Goal: Information Seeking & Learning: Stay updated

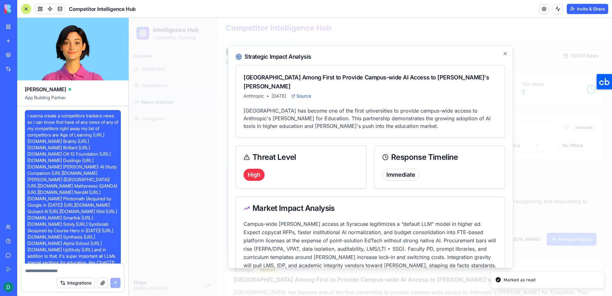
scroll to position [7595, 0]
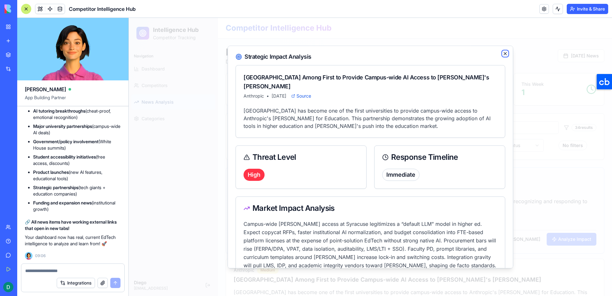
click at [505, 54] on icon "button" at bounding box center [505, 53] width 5 height 5
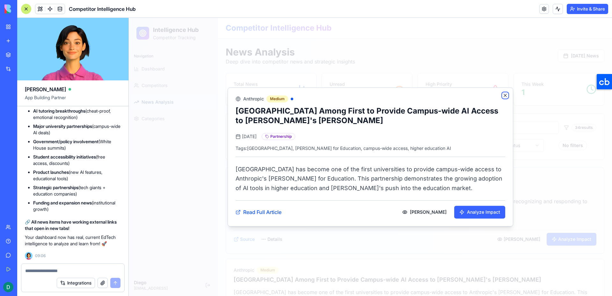
click at [503, 98] on icon "button" at bounding box center [505, 95] width 5 height 5
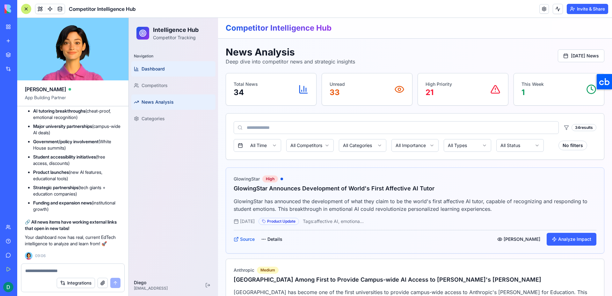
click at [173, 72] on link "Dashboard" at bounding box center [173, 68] width 84 height 15
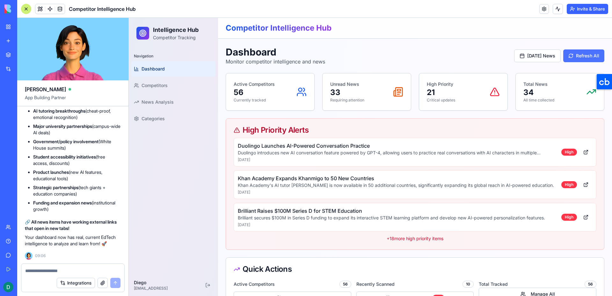
click at [578, 58] on button "Refresh All" at bounding box center [583, 55] width 41 height 13
click at [532, 55] on button "[DATE] News" at bounding box center [537, 55] width 47 height 13
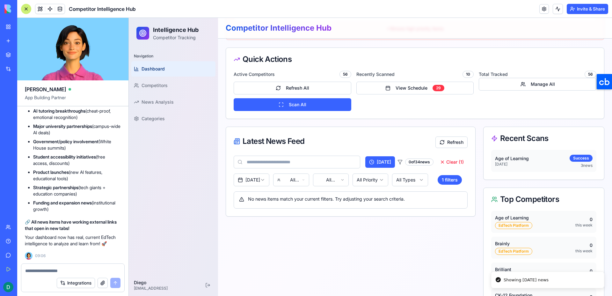
scroll to position [212, 0]
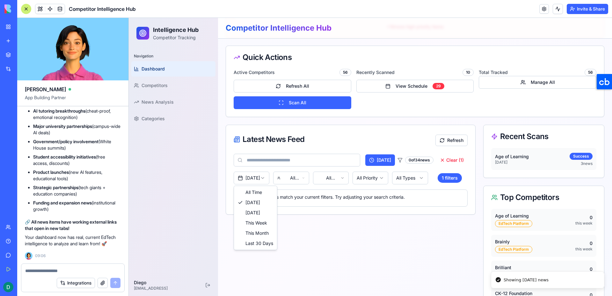
click at [264, 181] on html "Intelligence Hub Competitor Tracking Navigation Dashboard Competitors News Anal…" at bounding box center [370, 77] width 483 height 543
drag, startPoint x: 261, startPoint y: 192, endPoint x: 257, endPoint y: 225, distance: 32.8
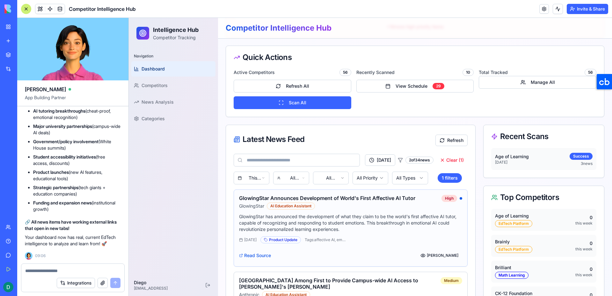
click at [257, 225] on p "GlowingStar has announced the development of what they claim to be the world's …" at bounding box center [350, 222] width 223 height 19
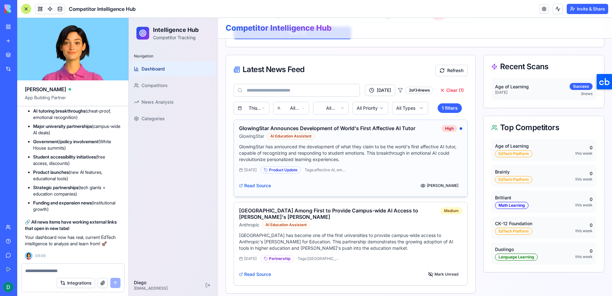
scroll to position [286, 0]
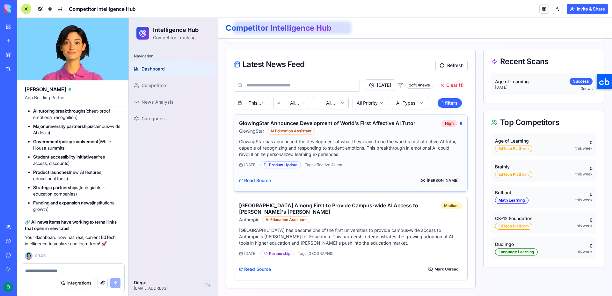
click at [454, 182] on button "[PERSON_NAME]" at bounding box center [439, 180] width 46 height 11
click at [438, 181] on button "[PERSON_NAME]" at bounding box center [439, 180] width 46 height 11
click at [174, 88] on link "Competitors" at bounding box center [173, 85] width 84 height 15
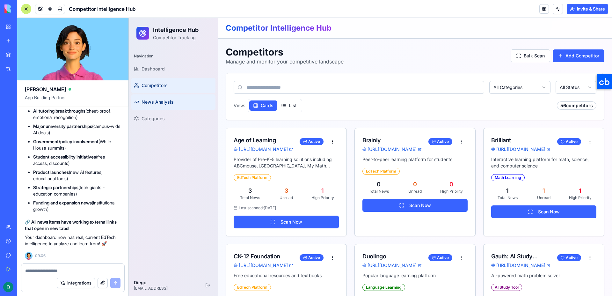
click at [161, 101] on span "News Analysis" at bounding box center [157, 102] width 32 height 6
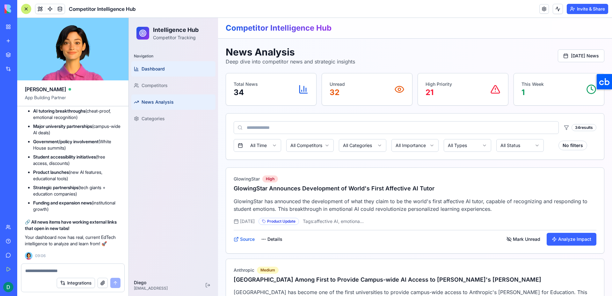
click at [175, 65] on link "Dashboard" at bounding box center [173, 68] width 84 height 15
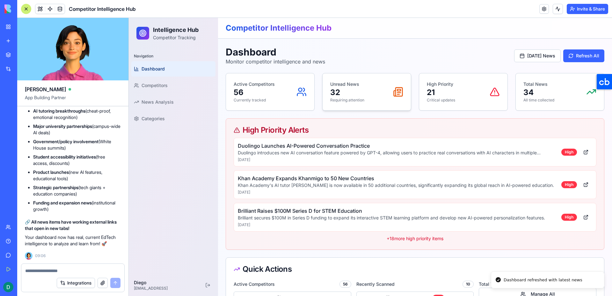
click at [362, 94] on p "32" at bounding box center [347, 92] width 34 height 10
click at [455, 97] on div "High Priority 21 Critical updates" at bounding box center [463, 92] width 73 height 22
click at [533, 97] on p "34" at bounding box center [538, 92] width 31 height 10
click at [56, 269] on textarea at bounding box center [72, 270] width 95 height 6
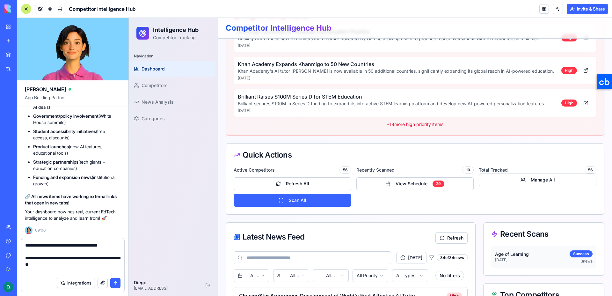
scroll to position [115, 0]
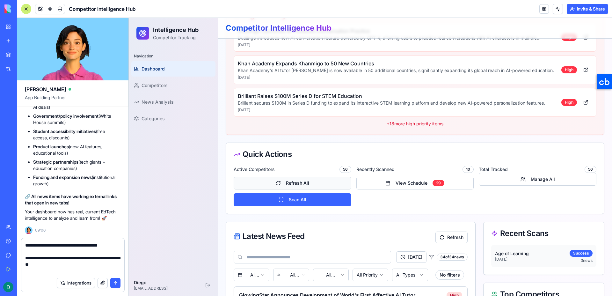
click at [317, 185] on button "Refresh All" at bounding box center [293, 183] width 118 height 13
click at [414, 184] on button "View Schedule 29" at bounding box center [415, 183] width 118 height 13
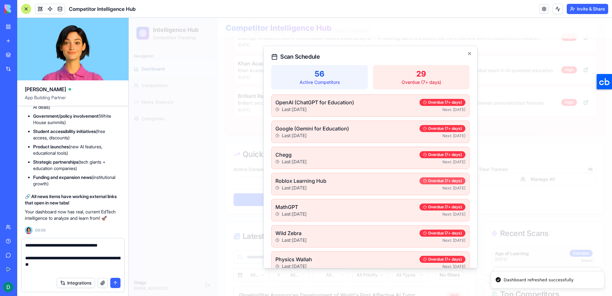
click at [437, 178] on div "Overdue (7+ days)" at bounding box center [442, 180] width 46 height 7
click at [417, 78] on p "29" at bounding box center [421, 74] width 89 height 10
click at [74, 270] on textarea "**********" at bounding box center [72, 258] width 95 height 32
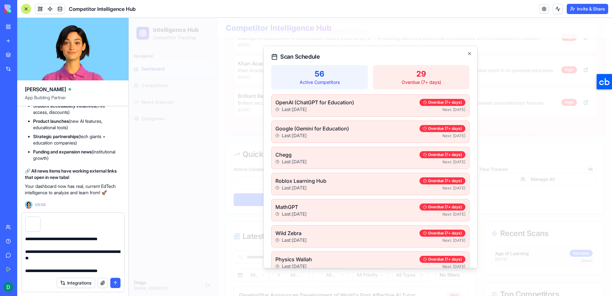
scroll to position [12, 0]
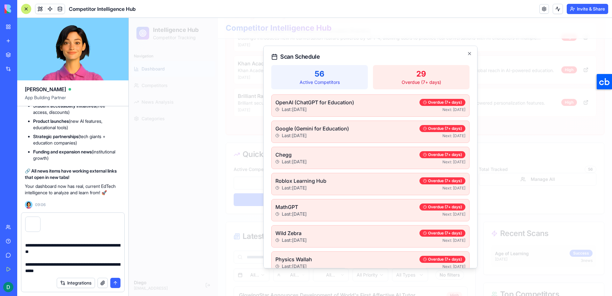
type textarea "**********"
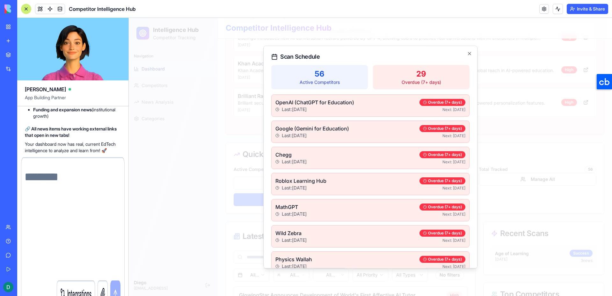
scroll to position [0, 0]
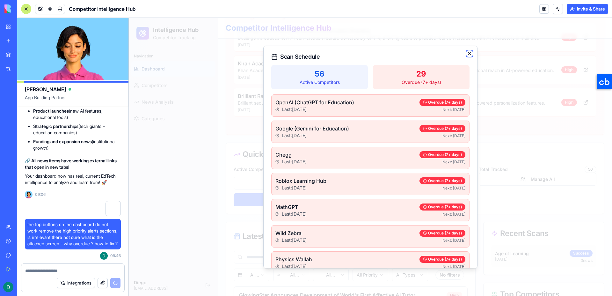
click at [470, 54] on icon "button" at bounding box center [469, 53] width 5 height 5
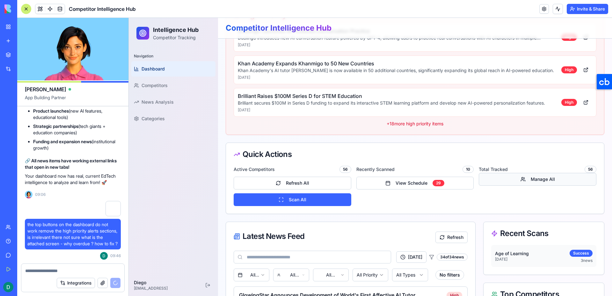
click at [501, 175] on button "Manage All" at bounding box center [538, 179] width 118 height 13
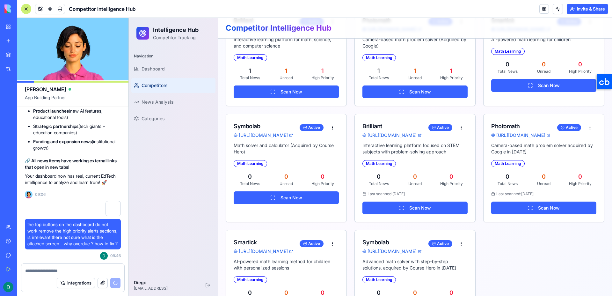
scroll to position [121, 0]
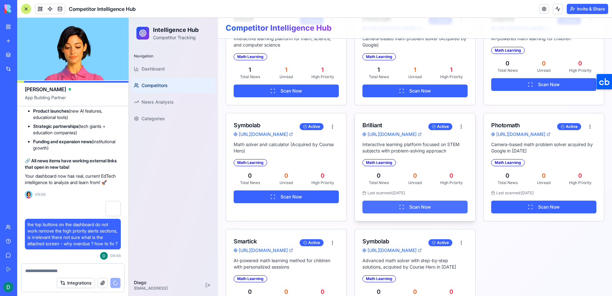
click at [407, 211] on button "Scan Now" at bounding box center [414, 206] width 105 height 13
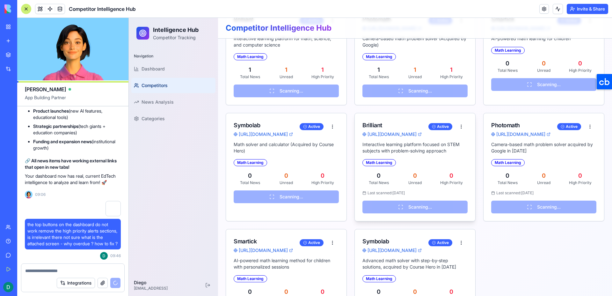
click at [429, 184] on p "Unread" at bounding box center [415, 182] width 33 height 5
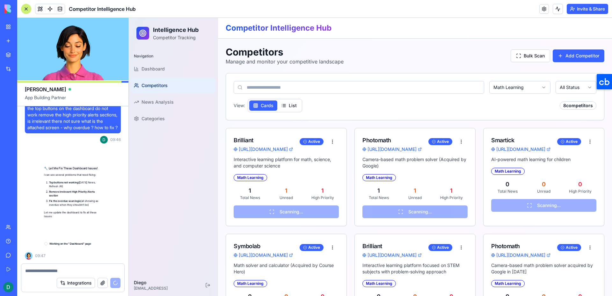
scroll to position [7778, 0]
